Goal: Complete application form

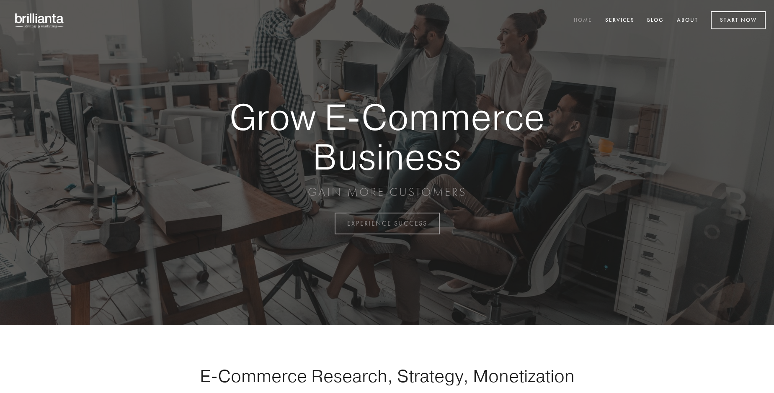
scroll to position [2194, 0]
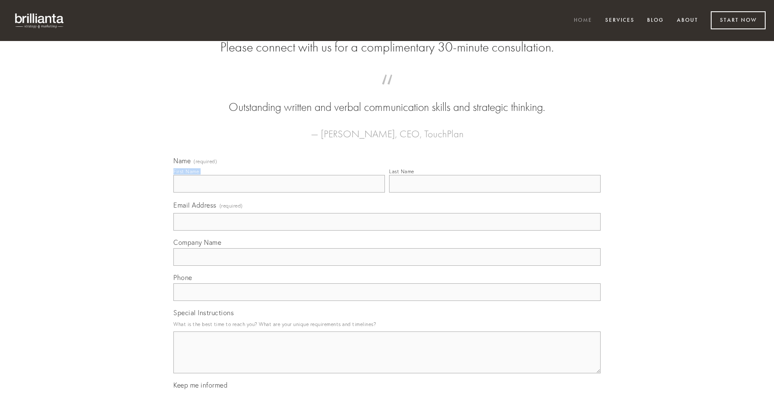
type input "[PERSON_NAME]"
click at [494, 193] on input "Last Name" at bounding box center [494, 184] width 211 height 18
type input "[PERSON_NAME]"
click at [387, 231] on input "Email Address (required)" at bounding box center [386, 222] width 427 height 18
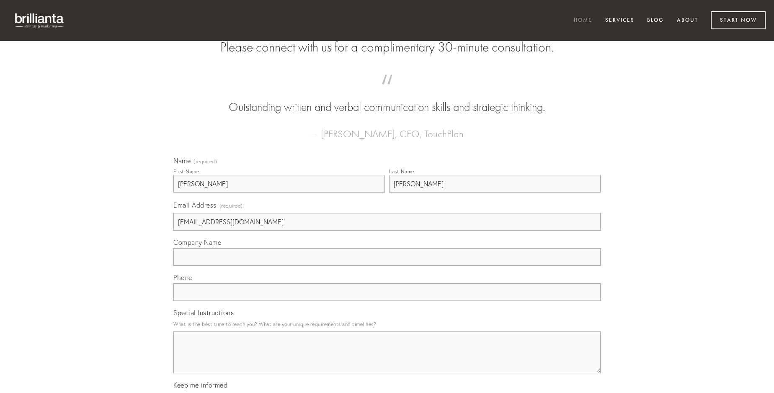
type input "[EMAIL_ADDRESS][DOMAIN_NAME]"
click at [387, 266] on input "Company Name" at bounding box center [386, 257] width 427 height 18
type input "una"
click at [387, 301] on input "text" at bounding box center [386, 292] width 427 height 18
click at [387, 360] on textarea "Special Instructions" at bounding box center [386, 353] width 427 height 42
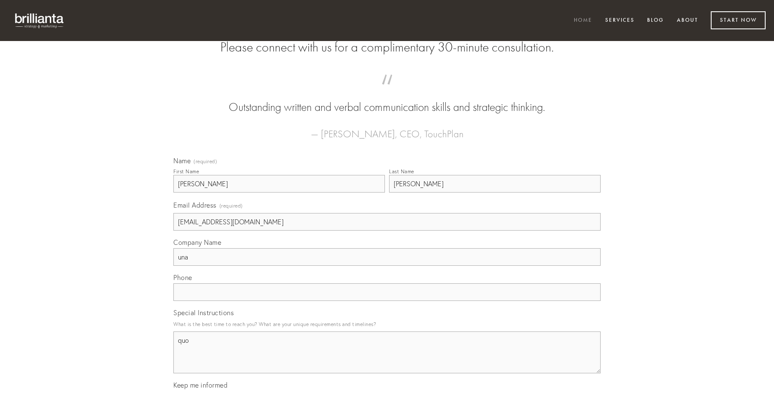
type textarea "quo"
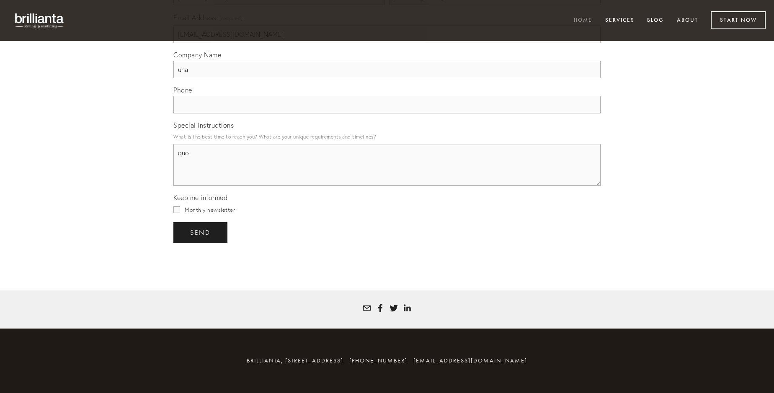
click at [201, 232] on span "send" at bounding box center [200, 233] width 21 height 8
